Goal: Information Seeking & Learning: Find specific fact

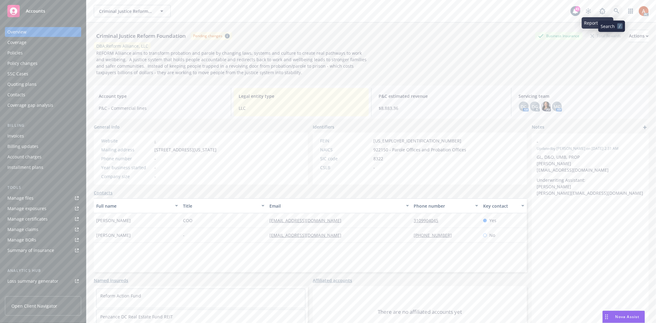
click at [614, 12] on icon at bounding box center [617, 11] width 6 height 6
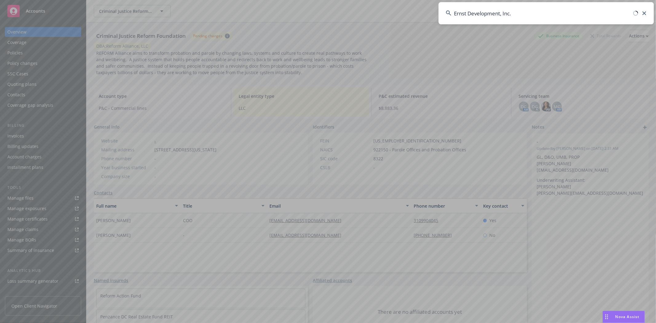
type input "Ernst Development, Inc."
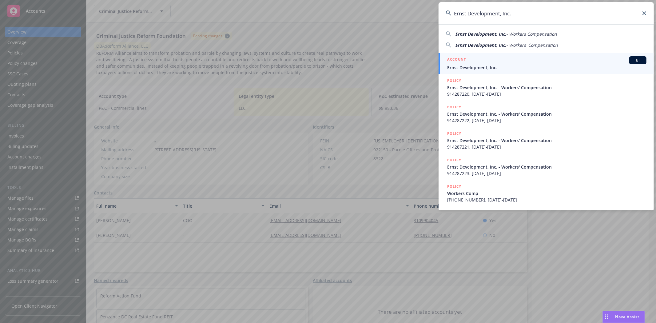
click at [459, 58] on h5 "ACCOUNT" at bounding box center [456, 59] width 19 height 7
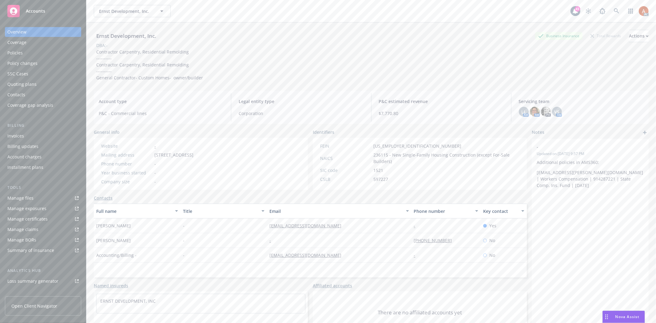
click at [20, 51] on div "Policies" at bounding box center [14, 53] width 15 height 10
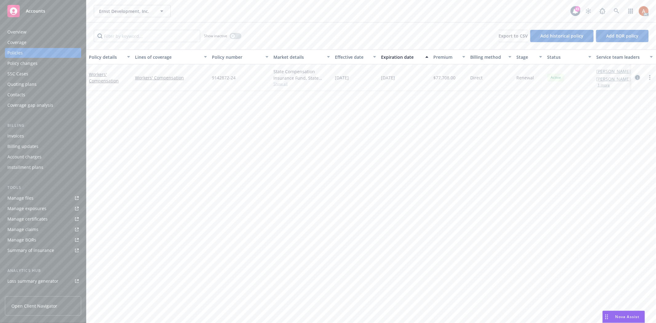
click at [638, 77] on icon "circleInformation" at bounding box center [637, 77] width 5 height 5
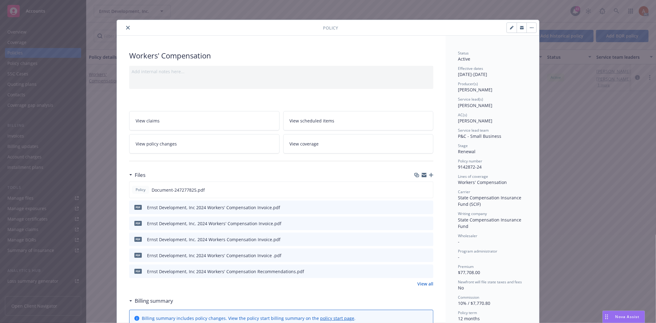
click at [424, 282] on link "View all" at bounding box center [425, 283] width 16 height 6
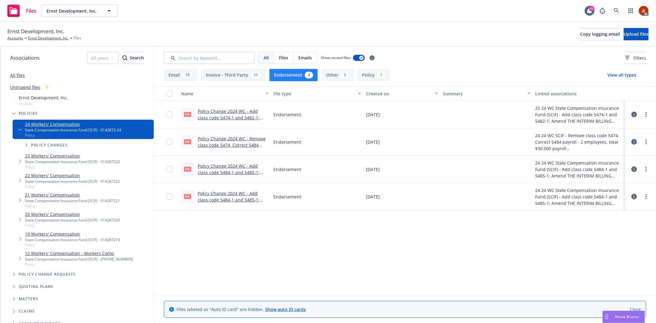
click at [633, 142] on icon at bounding box center [634, 142] width 6 height 6
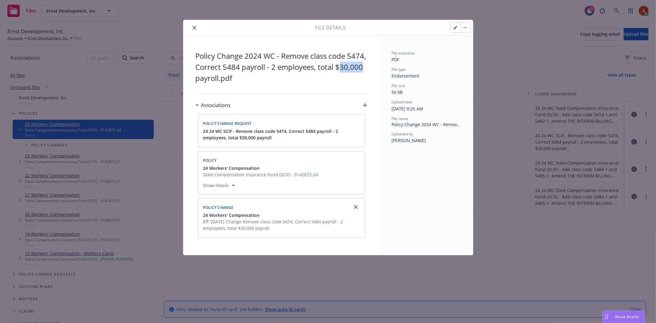
drag, startPoint x: 341, startPoint y: 66, endPoint x: 363, endPoint y: 68, distance: 22.5
click at [363, 68] on span "Policy Change 2024 WC - Remove class code 5474, Correct 5484 payroll - 2 employ…" at bounding box center [282, 66] width 172 height 33
copy span "30,000"
click at [192, 26] on icon "close" at bounding box center [194, 28] width 4 height 4
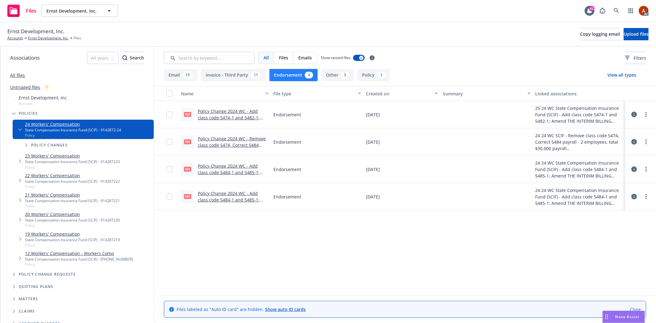
click at [635, 113] on icon at bounding box center [634, 115] width 6 height 6
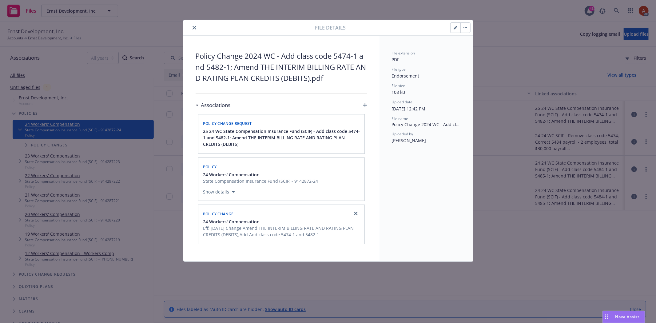
click at [511, 71] on div "File details Policy Change 2024 WC - Add class code 5474-1 and 5482-1; Amend TH…" at bounding box center [328, 161] width 656 height 323
click at [189, 29] on div at bounding box center [250, 27] width 129 height 7
click at [194, 28] on icon "close" at bounding box center [194, 28] width 4 height 4
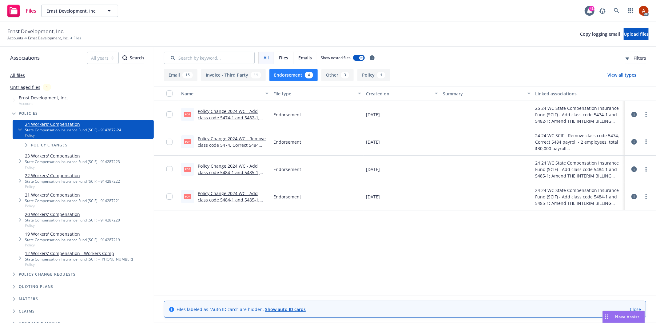
click at [635, 141] on icon at bounding box center [634, 142] width 6 height 6
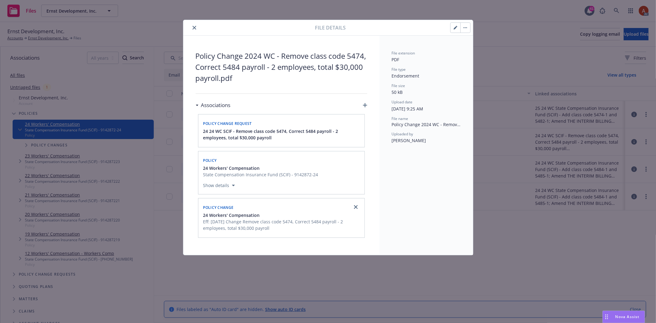
click at [192, 27] on icon "close" at bounding box center [194, 28] width 4 height 4
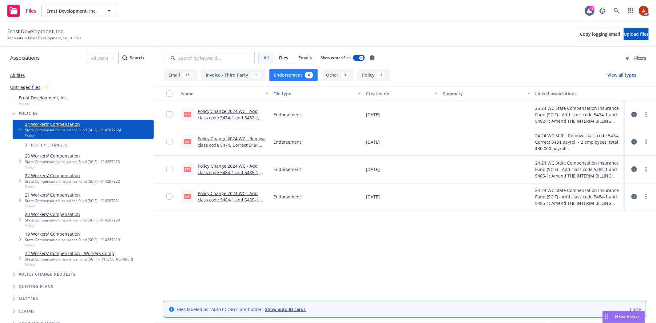
click at [634, 168] on icon at bounding box center [634, 169] width 6 height 6
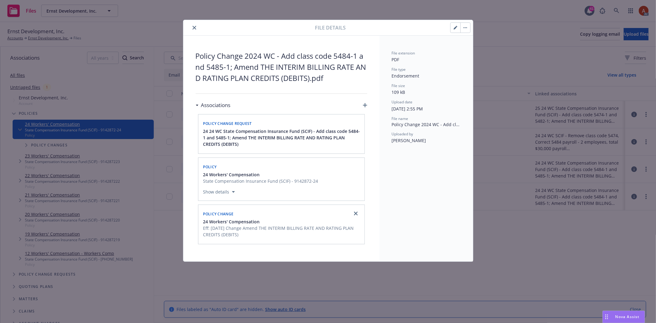
click at [192, 26] on button "close" at bounding box center [194, 27] width 7 height 7
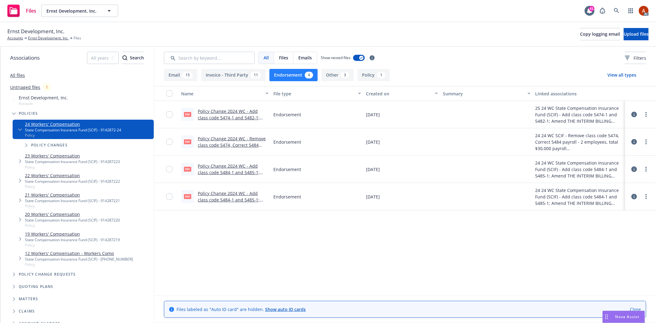
click at [212, 139] on link "Policy Change 2024 WC - Remove class code 5474, Correct 5484 payroll - 2 employ…" at bounding box center [232, 148] width 68 height 25
click at [50, 39] on link "Ernst Development, Inc." at bounding box center [48, 38] width 41 height 6
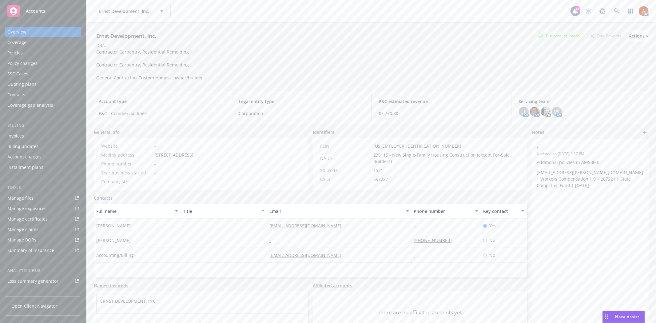
click at [16, 52] on div "Policies" at bounding box center [14, 53] width 15 height 10
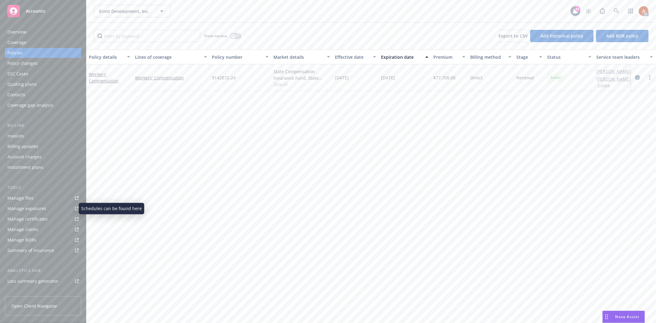
click at [38, 208] on div "Manage exposures" at bounding box center [26, 209] width 39 height 10
click at [637, 78] on icon "circleInformation" at bounding box center [637, 77] width 5 height 5
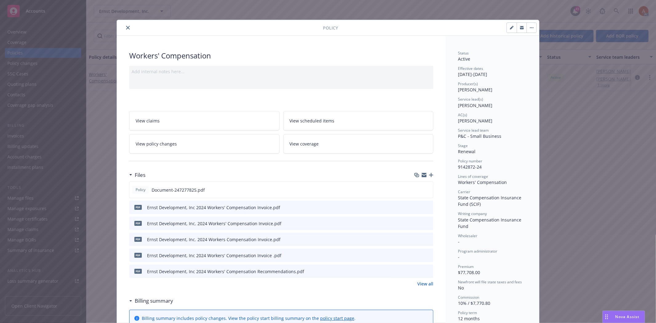
click at [423, 283] on link "View all" at bounding box center [425, 283] width 16 height 6
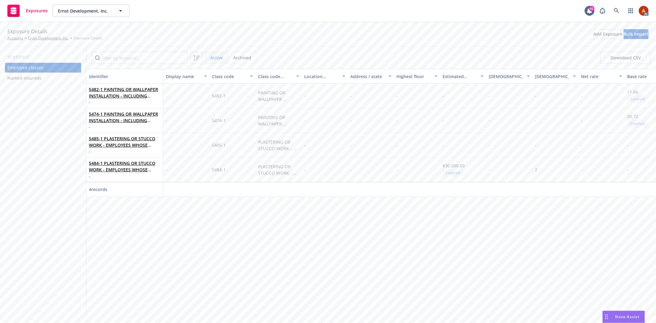
scroll to position [0, 14]
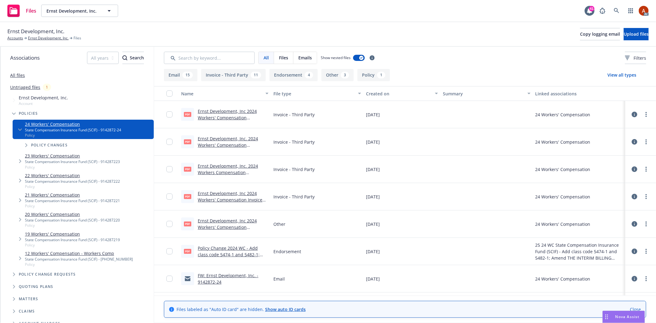
click at [292, 69] on button "Endorsement 4" at bounding box center [293, 75] width 48 height 12
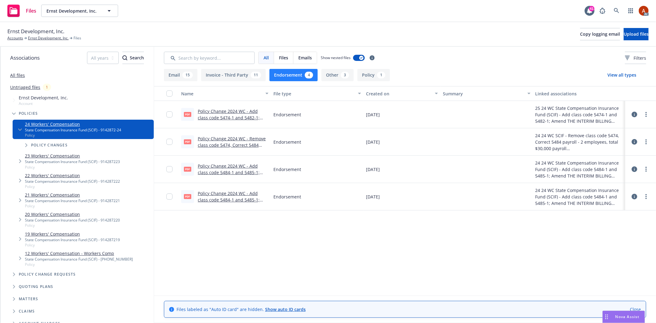
click at [250, 138] on link "Policy Change 2024 WC - Remove class code 5474, Correct 5484 payroll - 2 employ…" at bounding box center [232, 148] width 68 height 25
